Goal: Information Seeking & Learning: Learn about a topic

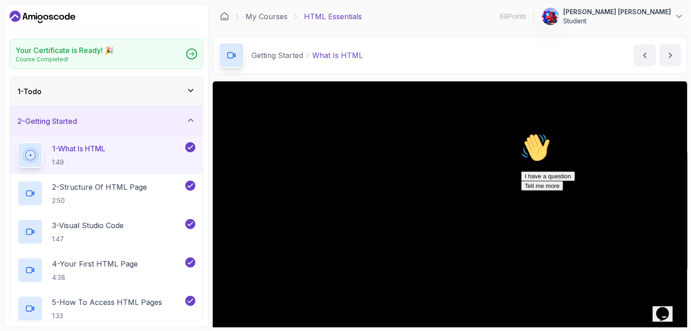
click at [665, 18] on p "Student" at bounding box center [618, 20] width 108 height 9
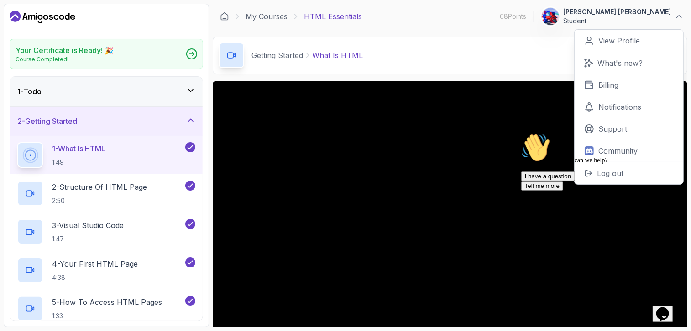
click at [604, 169] on div "Hi! How can we help? I have a question Tell me more" at bounding box center [603, 161] width 164 height 58
click at [475, 26] on div "My Courses HTML Essentials 68 Points 1 Praveen sri kumaran Student 0 Points Vie…" at bounding box center [450, 17] width 475 height 26
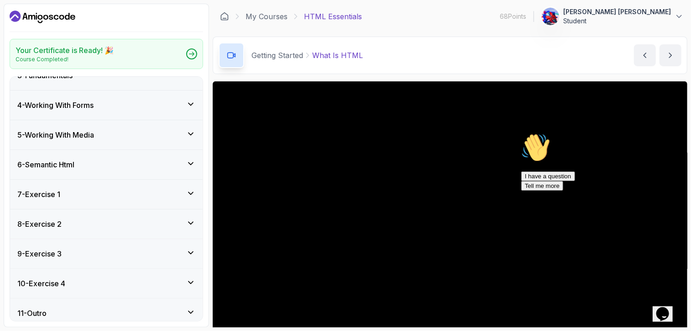
scroll to position [502, 0]
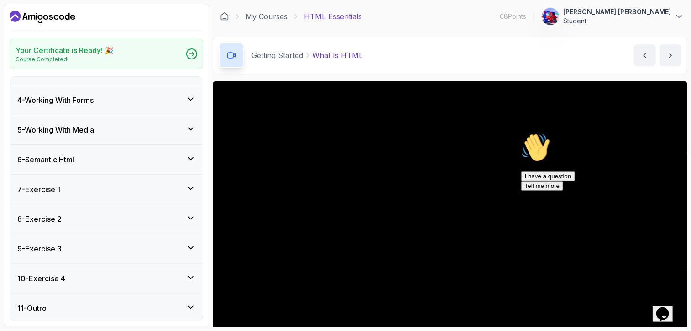
click at [58, 302] on div "11 - Outro" at bounding box center [106, 307] width 178 height 11
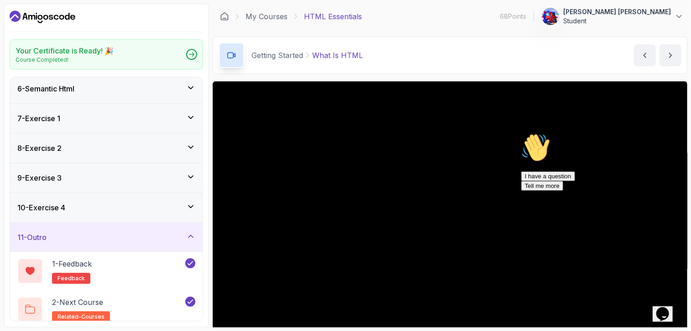
scroll to position [158, 0]
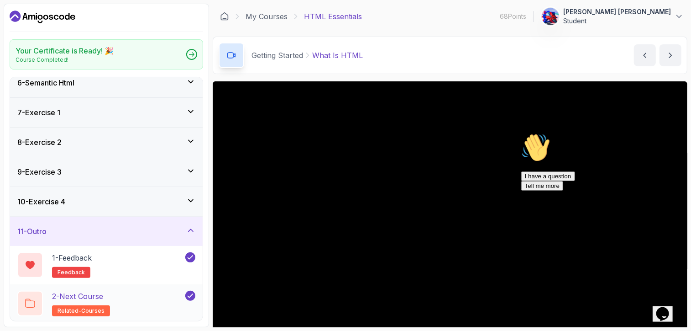
click at [73, 301] on h2 "2 - Next Course related-courses" at bounding box center [81, 303] width 58 height 26
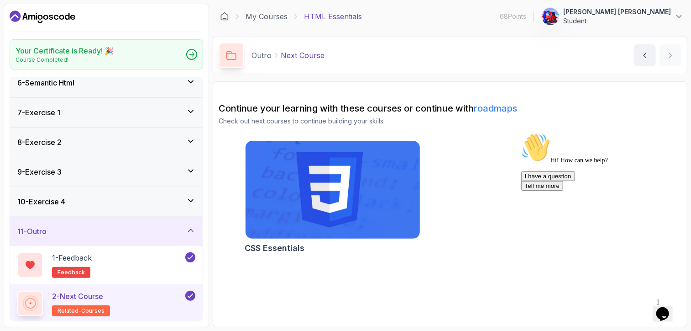
click at [299, 195] on img at bounding box center [332, 189] width 183 height 103
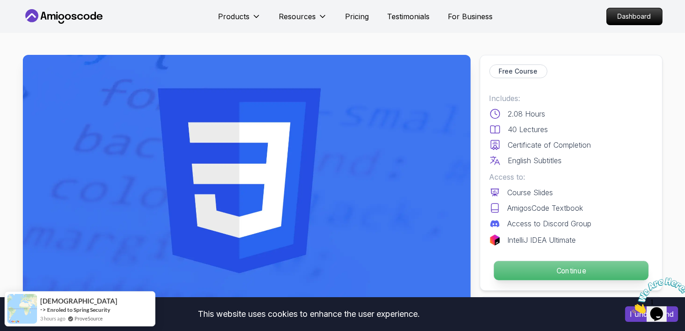
click at [550, 270] on p "Continue" at bounding box center [570, 270] width 154 height 19
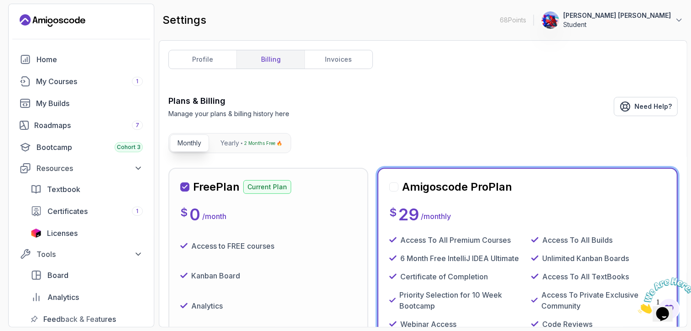
click at [635, 23] on p "Student" at bounding box center [618, 24] width 108 height 9
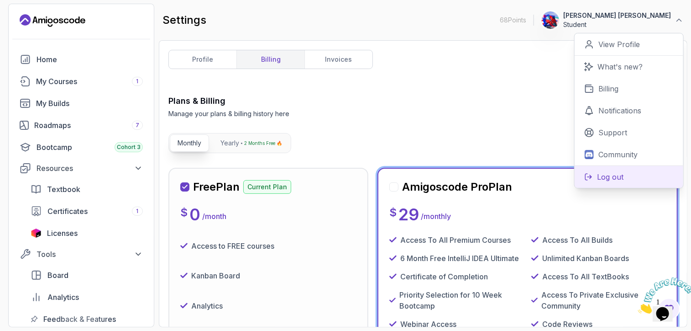
click at [612, 181] on p "Log out" at bounding box center [610, 176] width 26 height 11
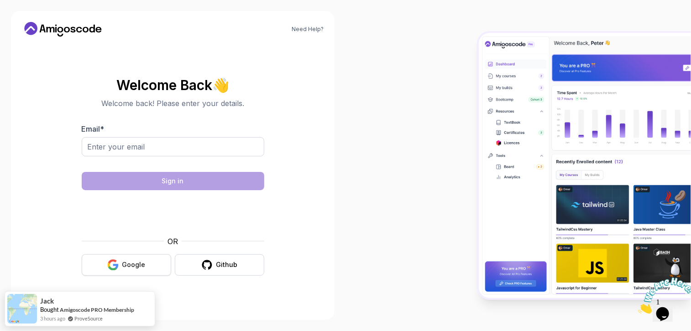
click at [132, 261] on div "Google" at bounding box center [133, 264] width 23 height 9
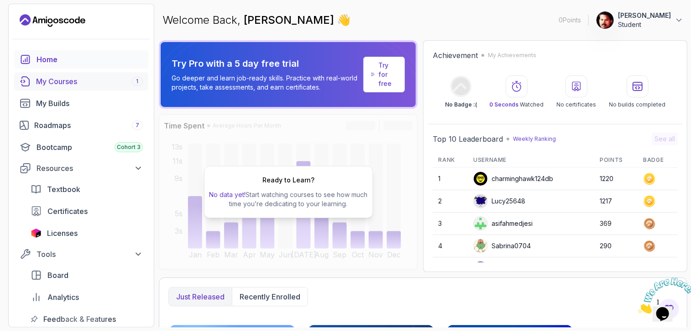
click at [97, 85] on div "My Courses 1" at bounding box center [89, 81] width 107 height 11
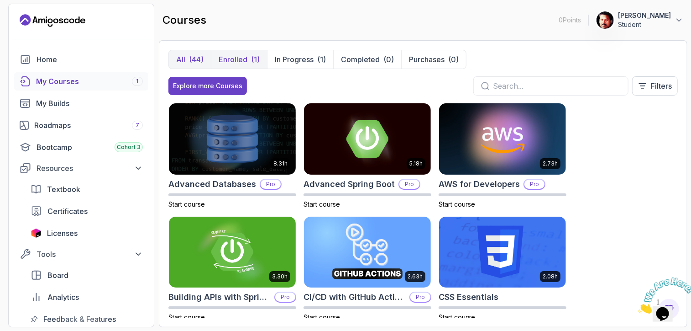
click at [255, 60] on div "(1)" at bounding box center [255, 59] width 9 height 11
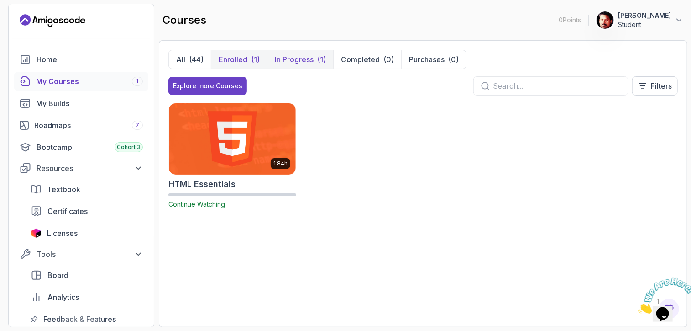
click at [295, 56] on p "In Progress" at bounding box center [294, 59] width 39 height 11
click at [663, 21] on p "Student" at bounding box center [644, 24] width 53 height 9
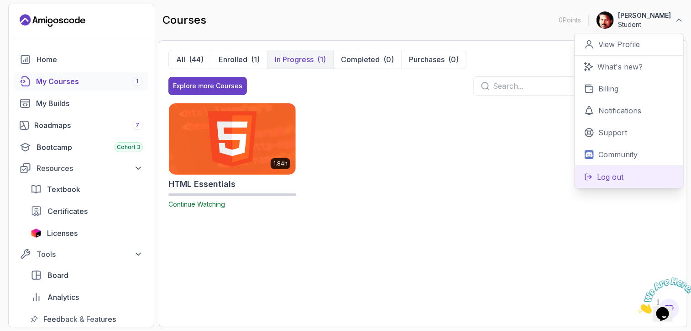
click at [623, 170] on button "Log out" at bounding box center [629, 176] width 109 height 22
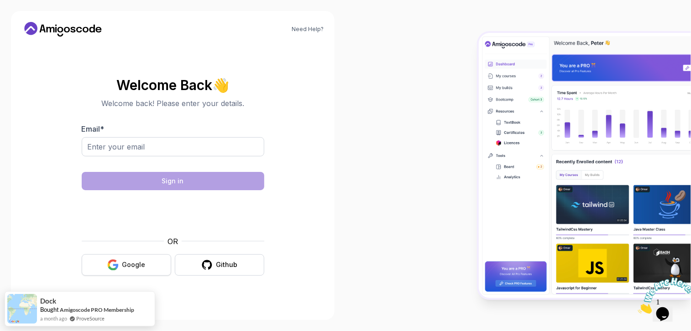
click at [129, 270] on button "Google" at bounding box center [127, 264] width 90 height 21
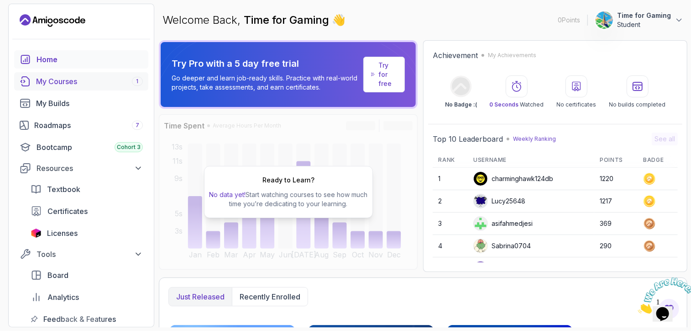
click at [75, 82] on div "My Courses 1" at bounding box center [89, 81] width 107 height 11
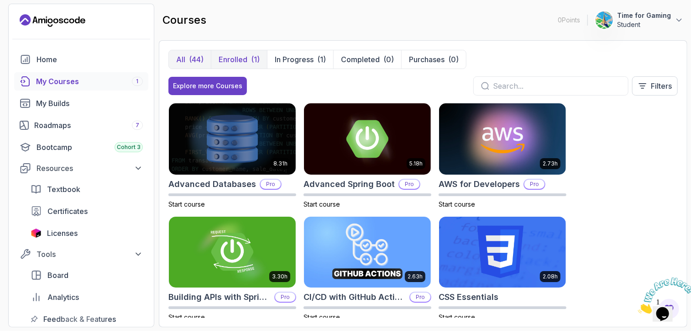
click at [251, 60] on div "(1)" at bounding box center [255, 59] width 9 height 11
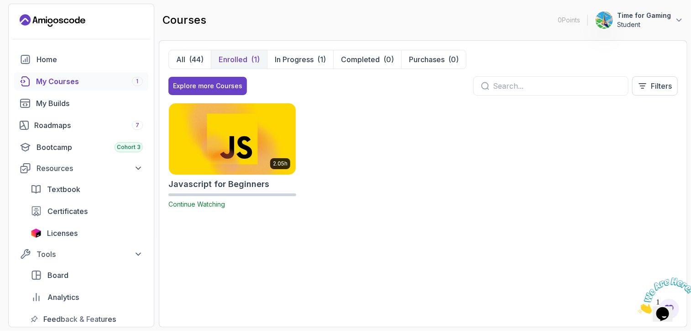
click at [241, 141] on img at bounding box center [232, 138] width 133 height 74
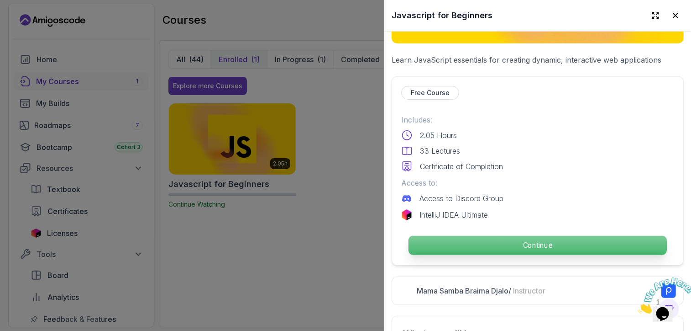
scroll to position [183, 0]
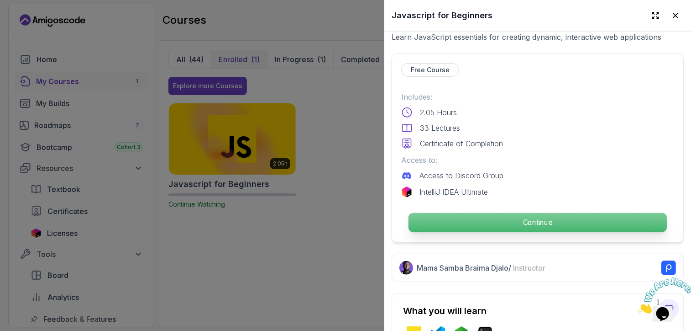
click at [504, 223] on p "Continue" at bounding box center [538, 222] width 258 height 19
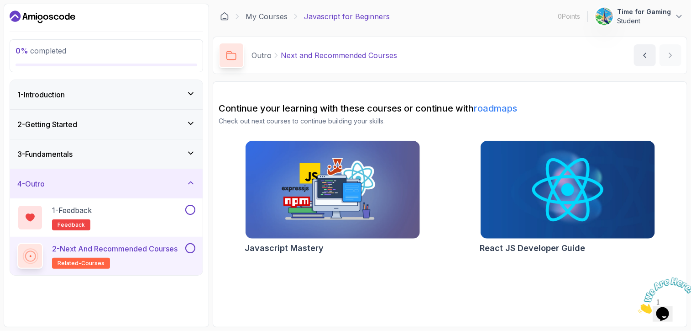
click at [110, 91] on div "1 - Introduction" at bounding box center [106, 94] width 178 height 11
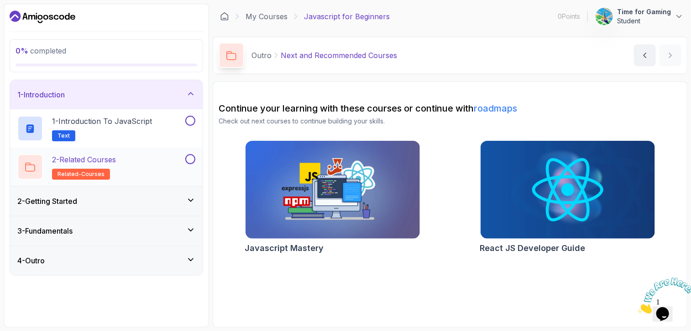
click at [90, 163] on p "2 - Related Courses" at bounding box center [84, 159] width 64 height 11
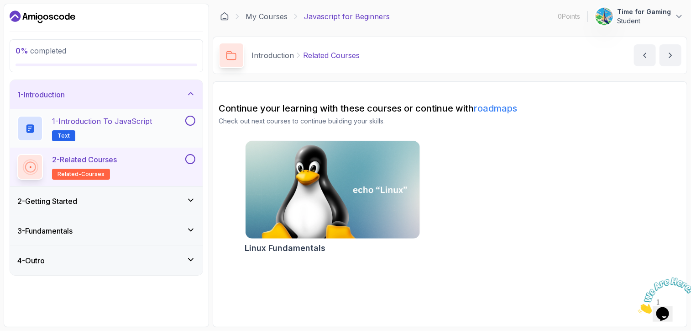
click at [104, 129] on h2 "1 - Introduction to JavaScript Text" at bounding box center [102, 129] width 100 height 26
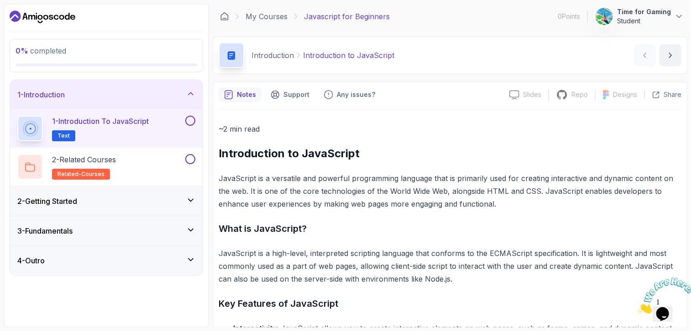
click at [68, 200] on h3 "2 - Getting Started" at bounding box center [47, 200] width 60 height 11
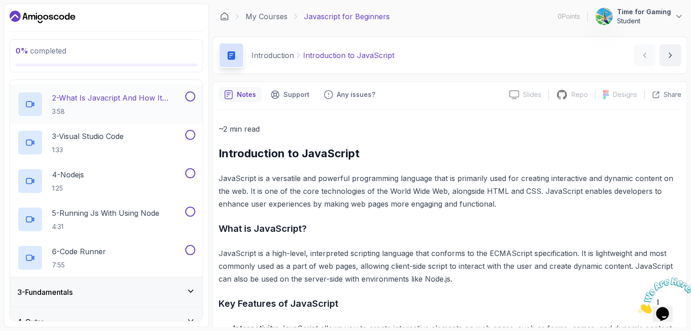
scroll to position [106, 0]
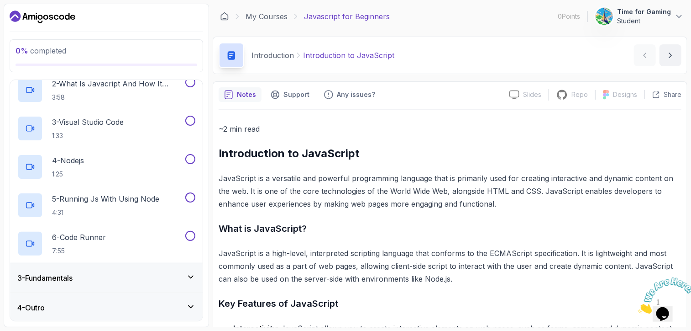
click at [96, 280] on div "3 - Fundamentals" at bounding box center [106, 277] width 178 height 11
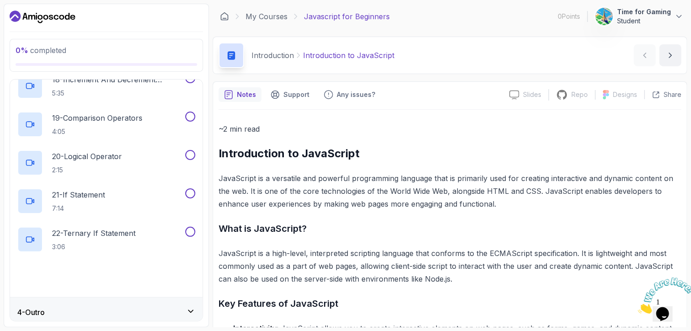
scroll to position [759, 0]
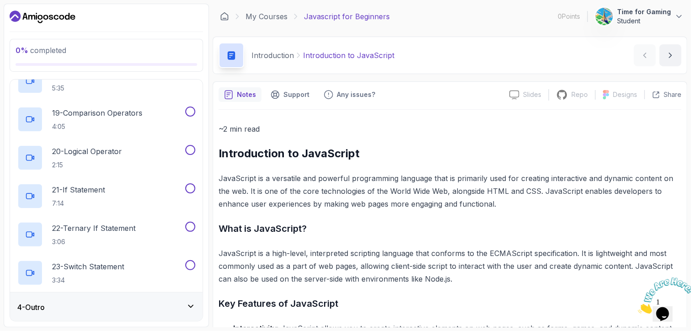
click at [132, 304] on div "4 - Outro" at bounding box center [106, 306] width 178 height 11
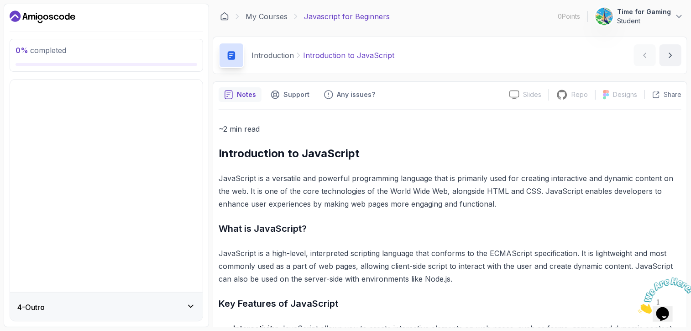
scroll to position [0, 0]
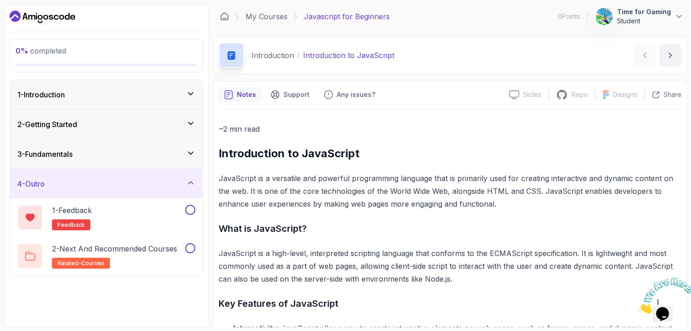
click at [151, 90] on div "1 - Introduction" at bounding box center [106, 94] width 178 height 11
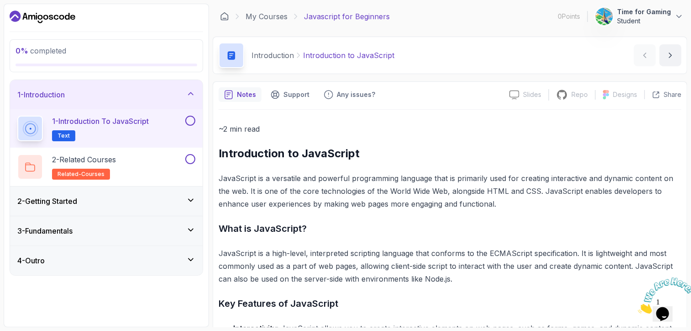
click at [120, 128] on h2 "1 - Introduction to JavaScript Text" at bounding box center [100, 129] width 97 height 26
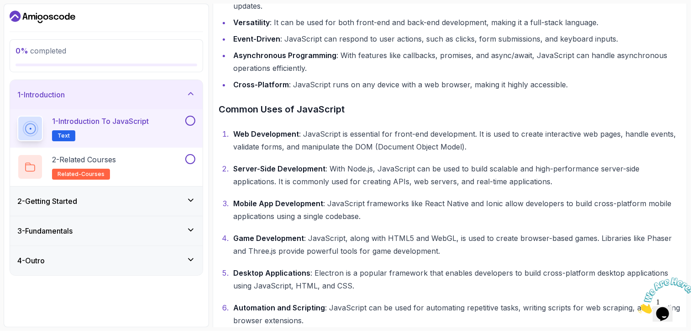
scroll to position [362, 0]
